Goal: Information Seeking & Learning: Learn about a topic

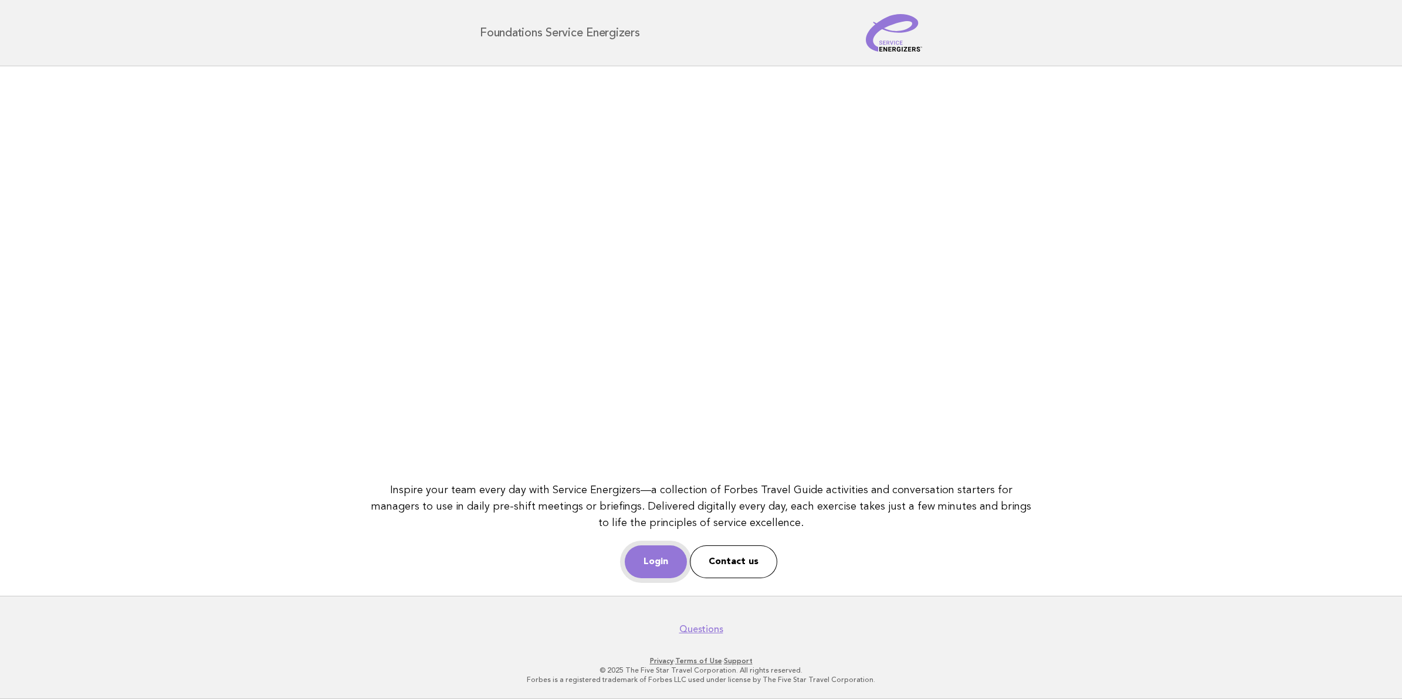
click at [662, 567] on link "Login" at bounding box center [656, 562] width 62 height 33
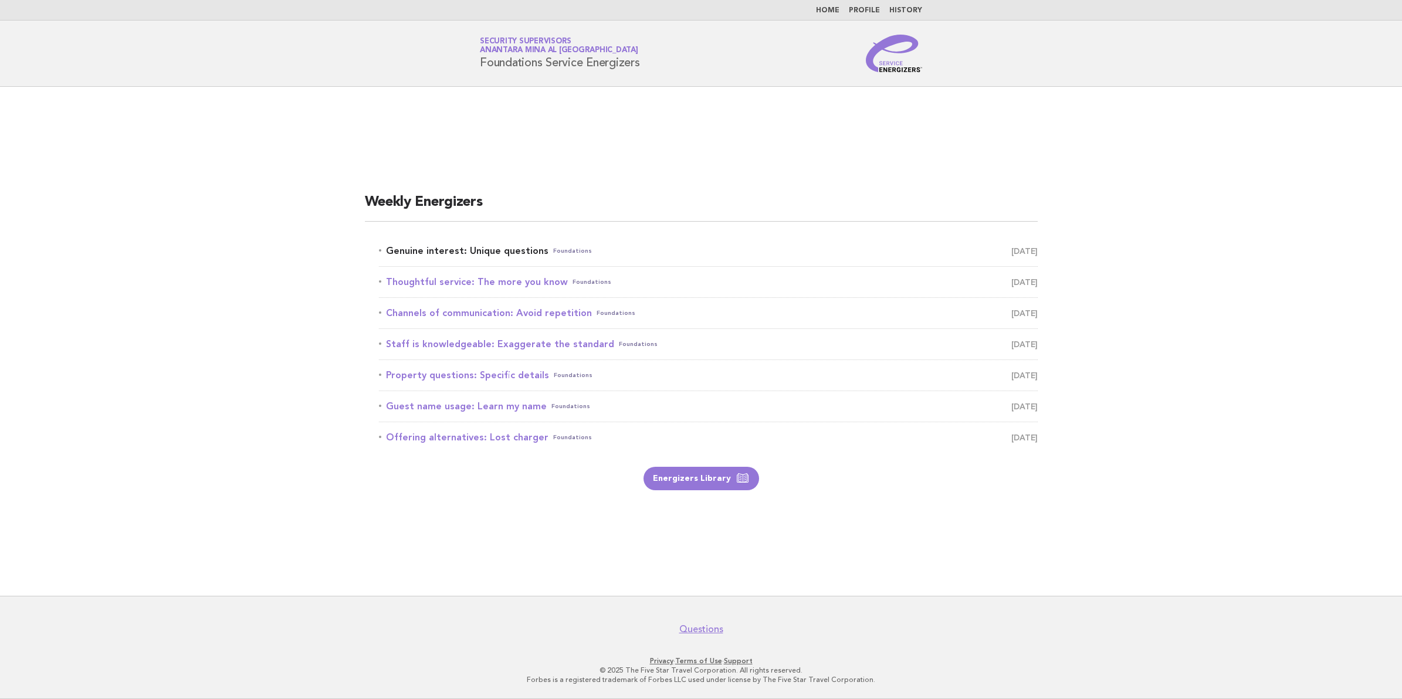
click at [441, 246] on link "Genuine interest: Unique questions Foundations September 23" at bounding box center [708, 251] width 659 height 16
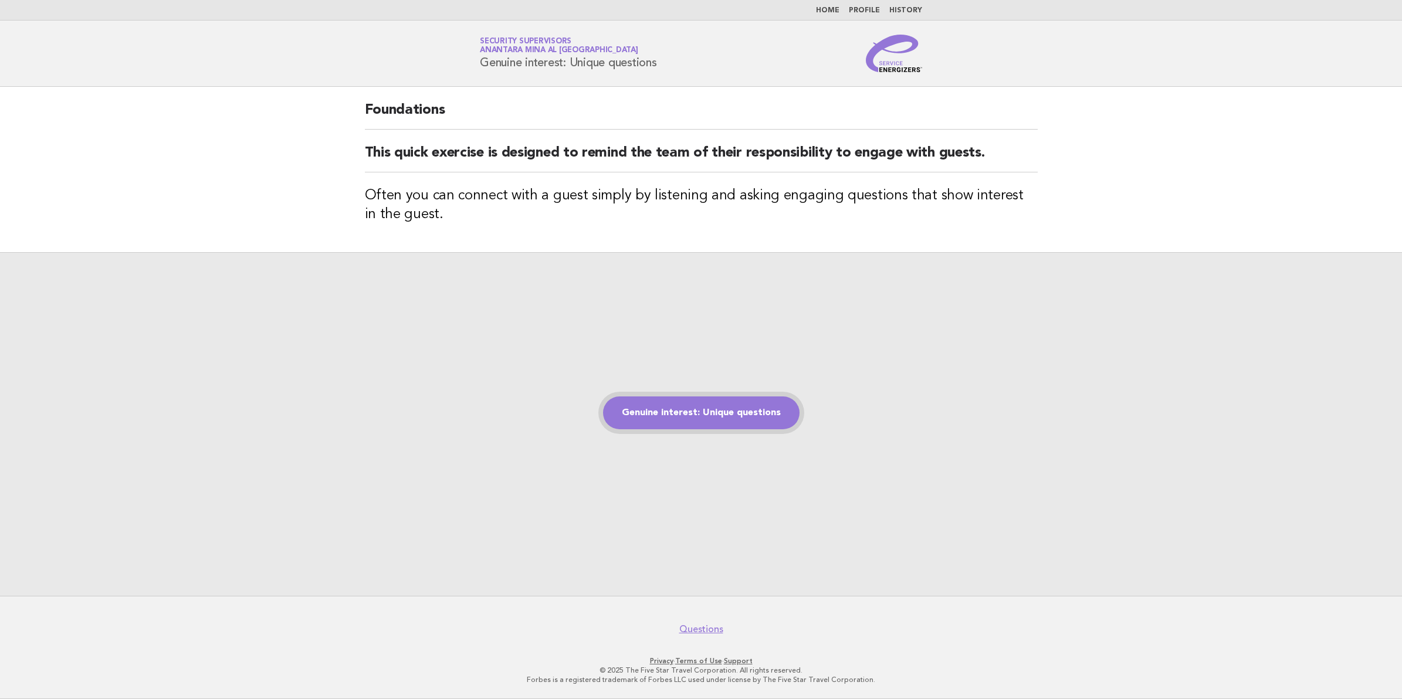
click at [640, 415] on link "Genuine interest: Unique questions" at bounding box center [701, 413] width 197 height 33
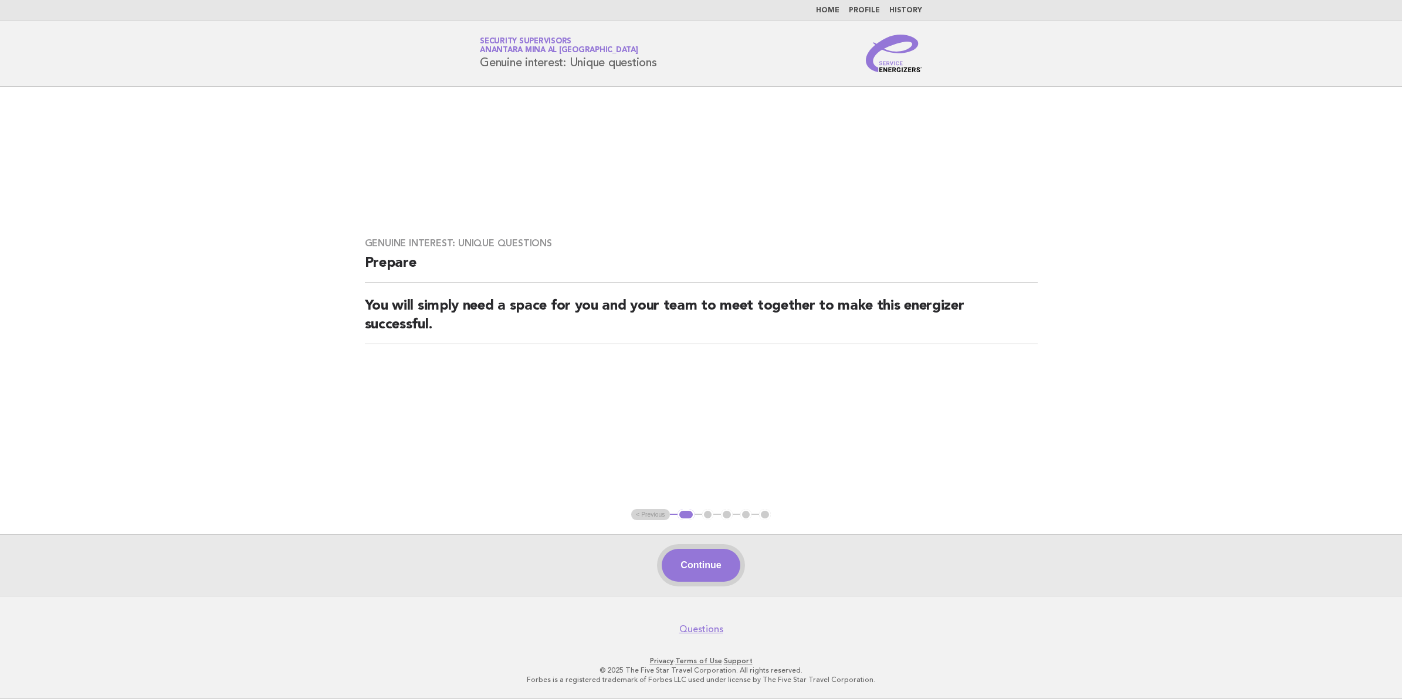
click at [675, 558] on button "Continue" at bounding box center [701, 565] width 78 height 33
